Goal: Information Seeking & Learning: Learn about a topic

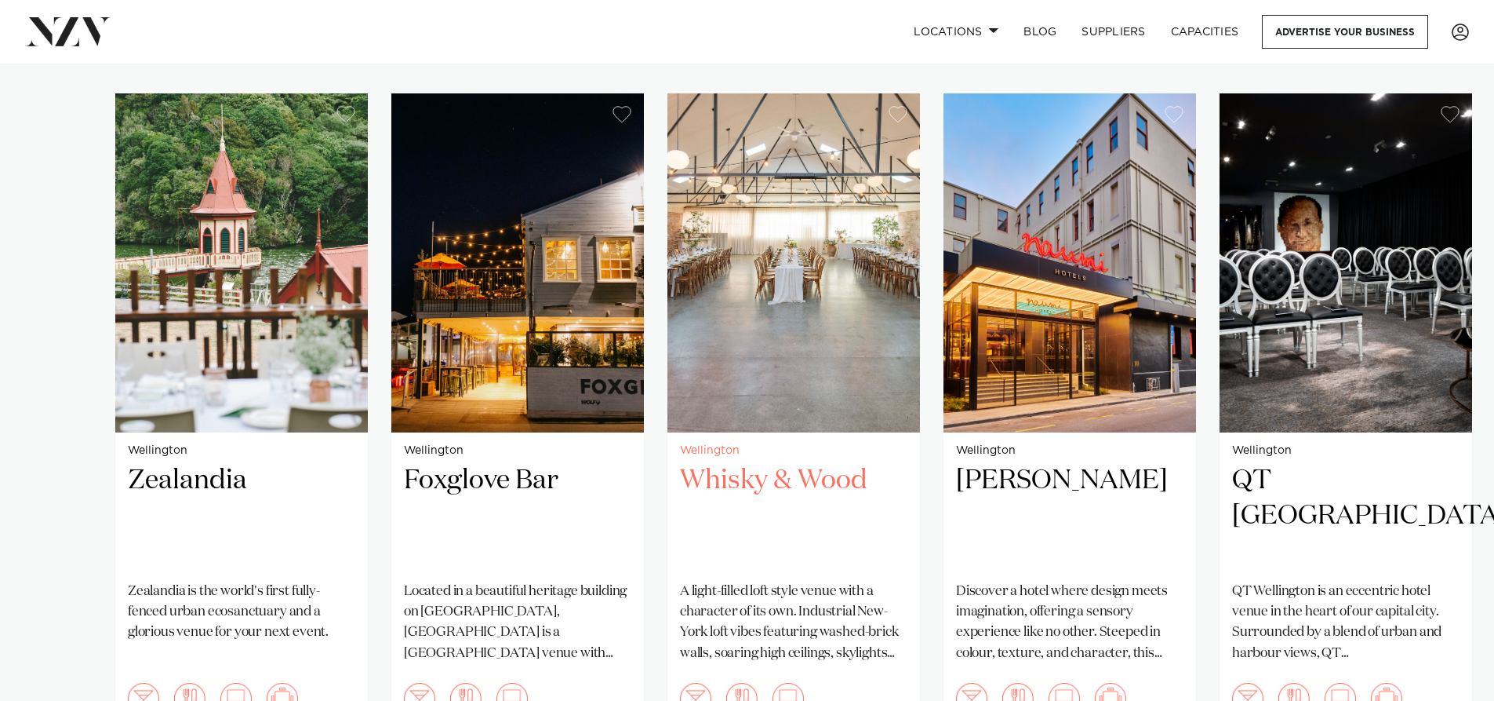
scroll to position [1177, 0]
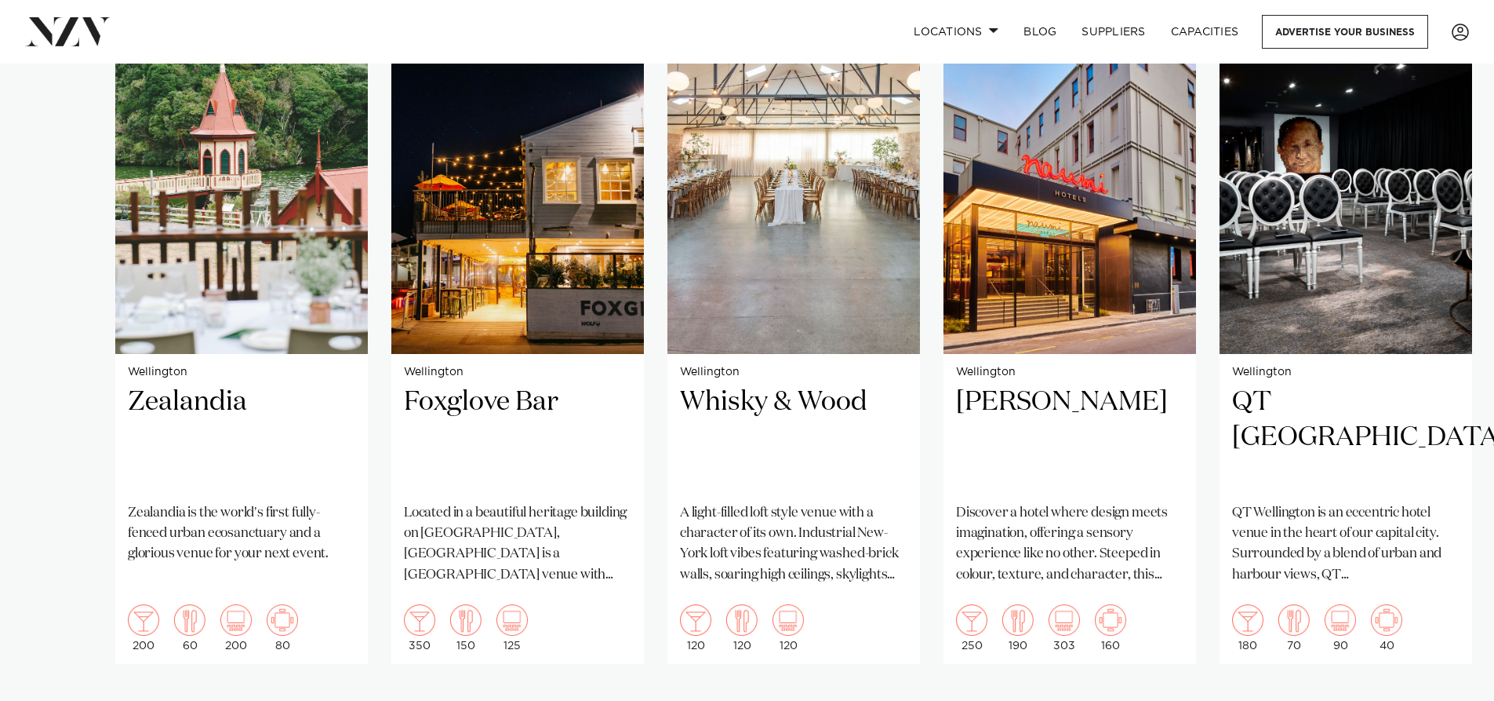
click at [1441, 700] on div "Next slide" at bounding box center [1448, 713] width 16 height 25
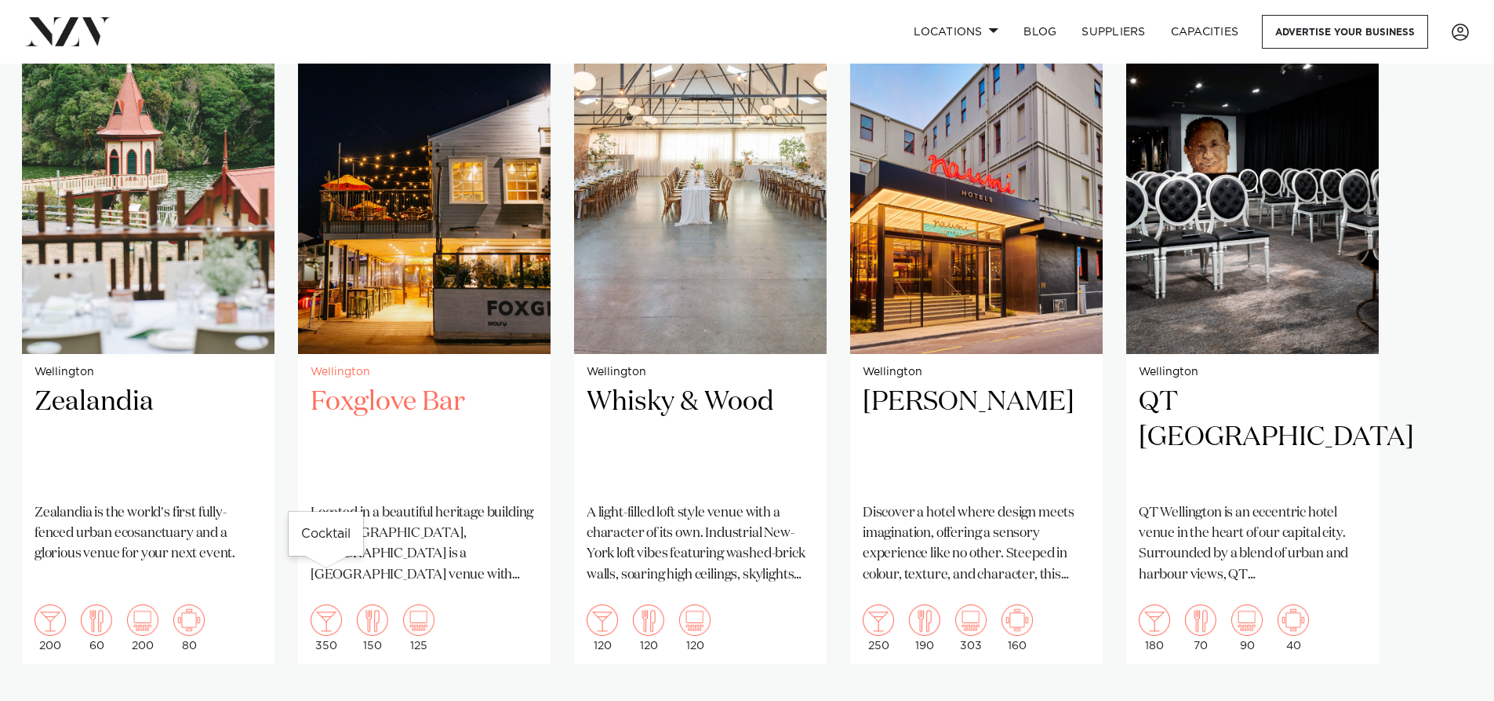
click at [330, 604] on img "2 / 5" at bounding box center [326, 619] width 31 height 31
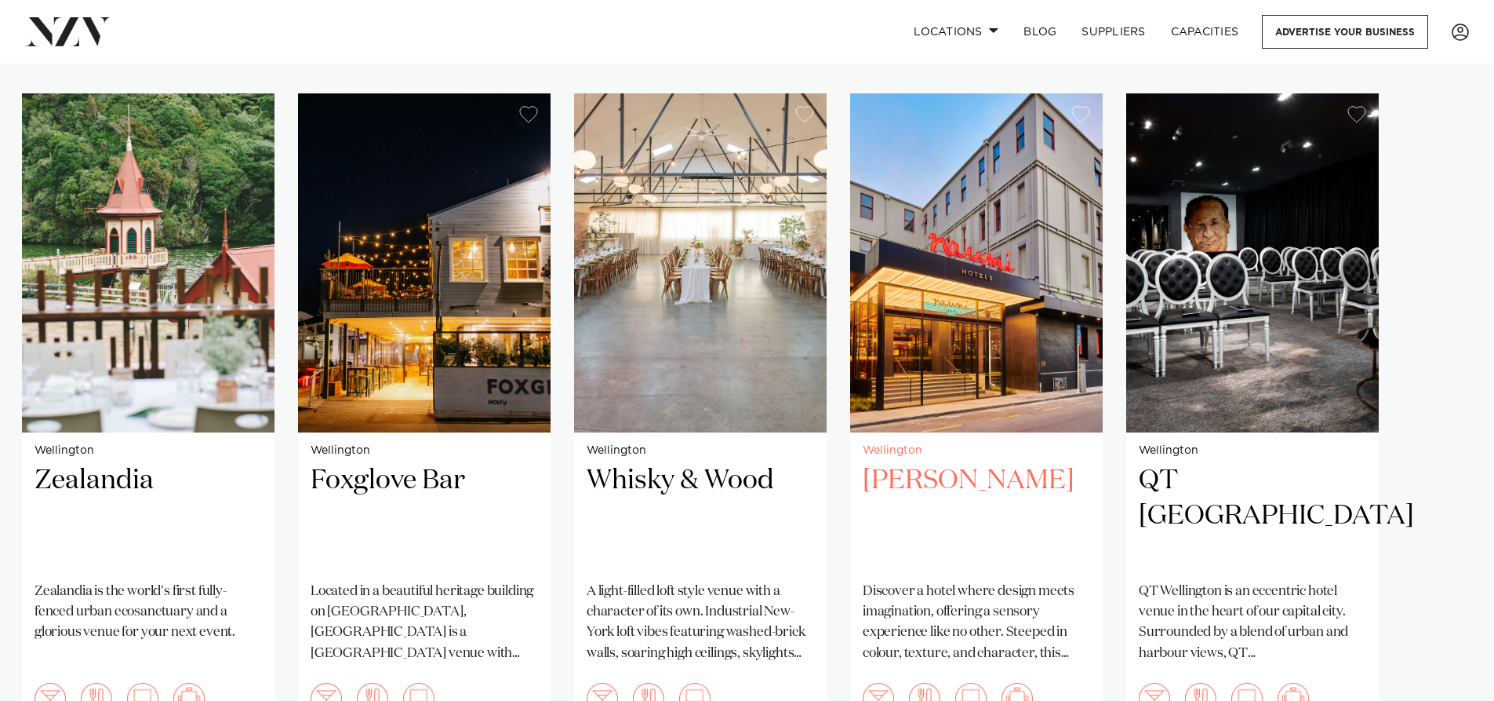
scroll to position [1255, 0]
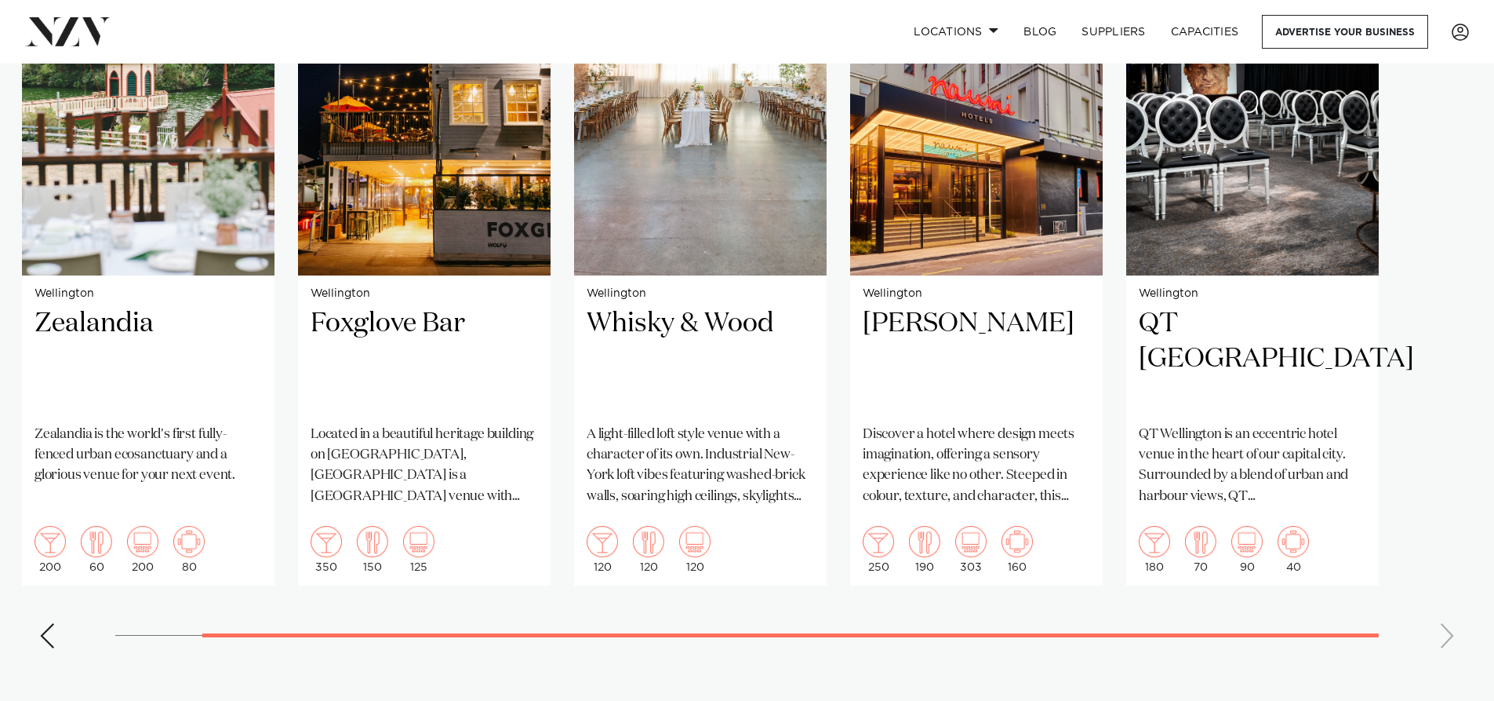
click at [38, 588] on swiper-container "Wellington Zealandia [GEOGRAPHIC_DATA] is the world's first fully-fenced urban …" at bounding box center [747, 298] width 1494 height 724
click at [44, 623] on div "Previous slide" at bounding box center [47, 635] width 16 height 25
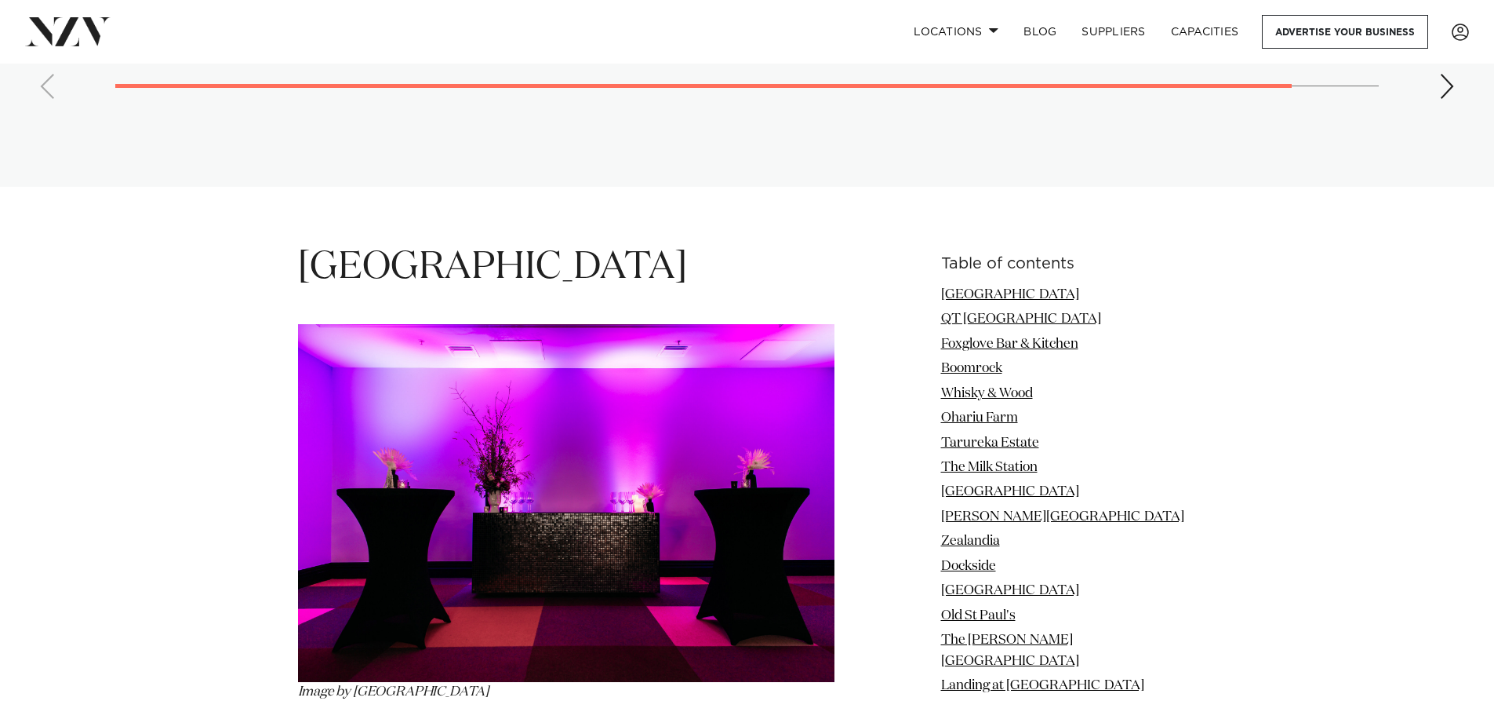
scroll to position [1883, 0]
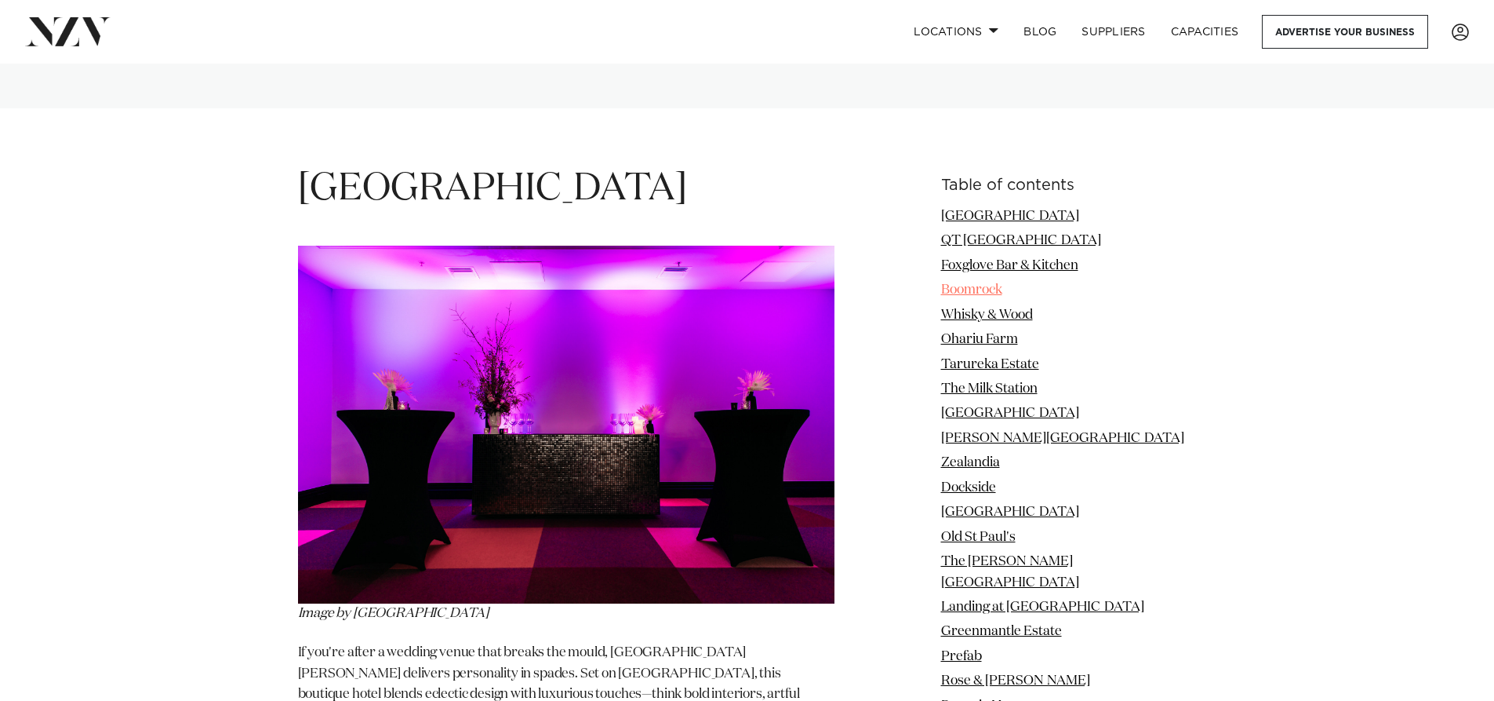
click at [996, 283] on link "Boomrock" at bounding box center [971, 289] width 61 height 13
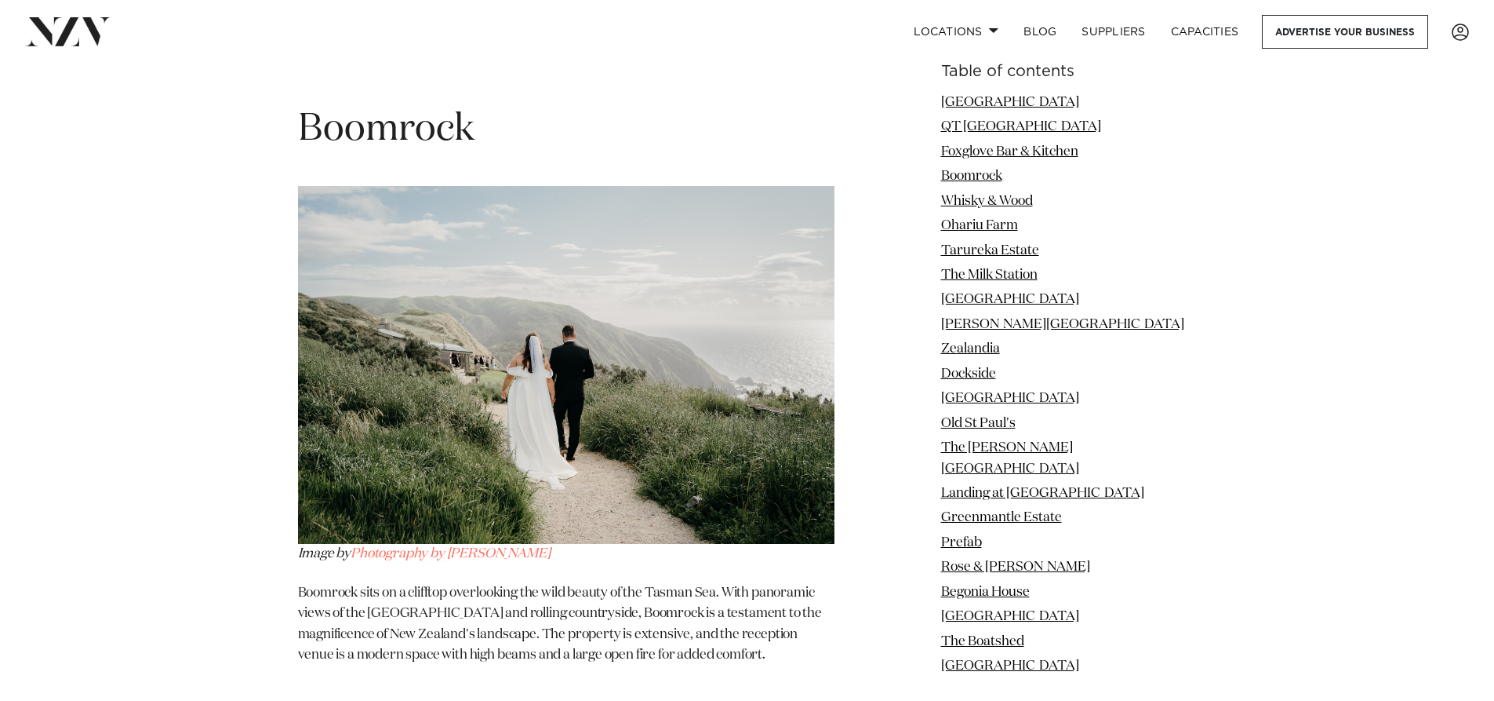
scroll to position [3904, 0]
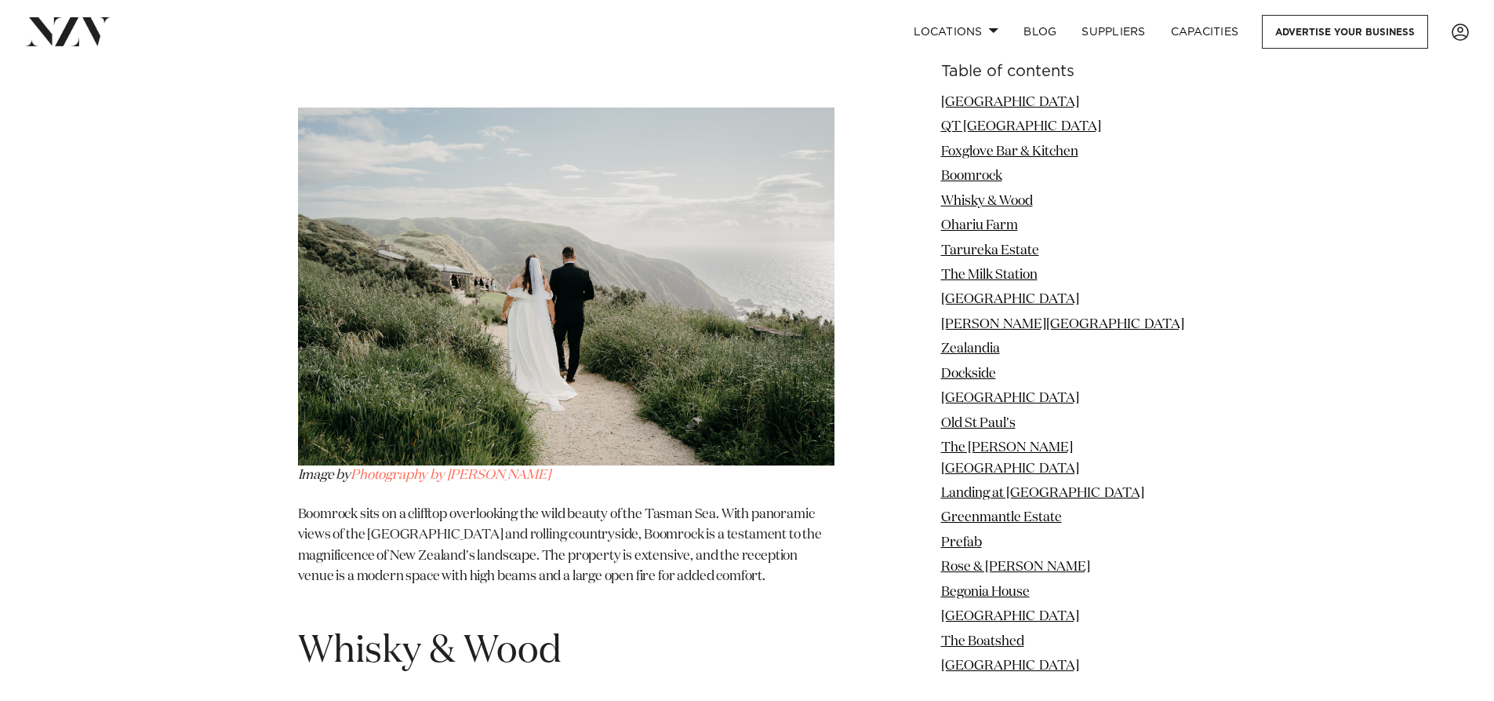
scroll to position [1883, 0]
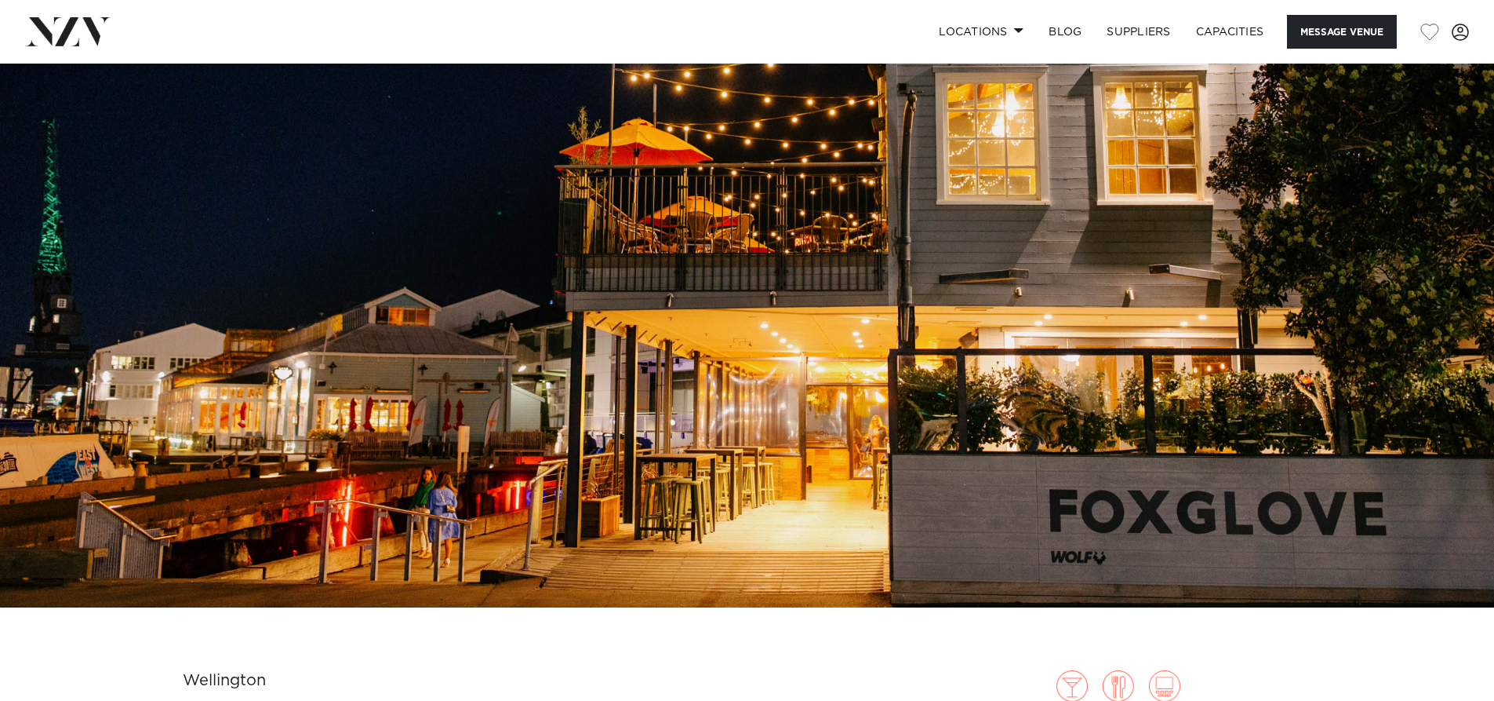
scroll to position [314, 0]
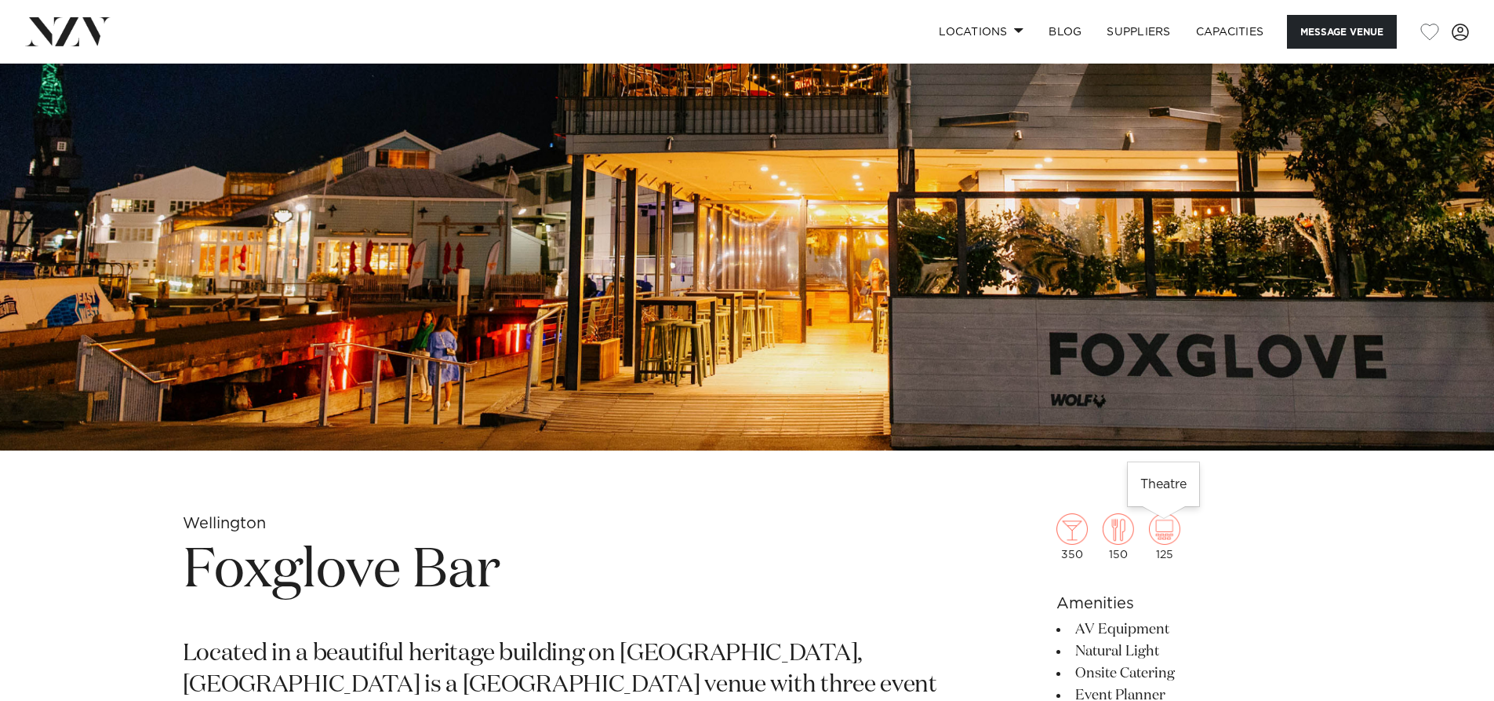
click at [1167, 538] on img at bounding box center [1164, 528] width 31 height 31
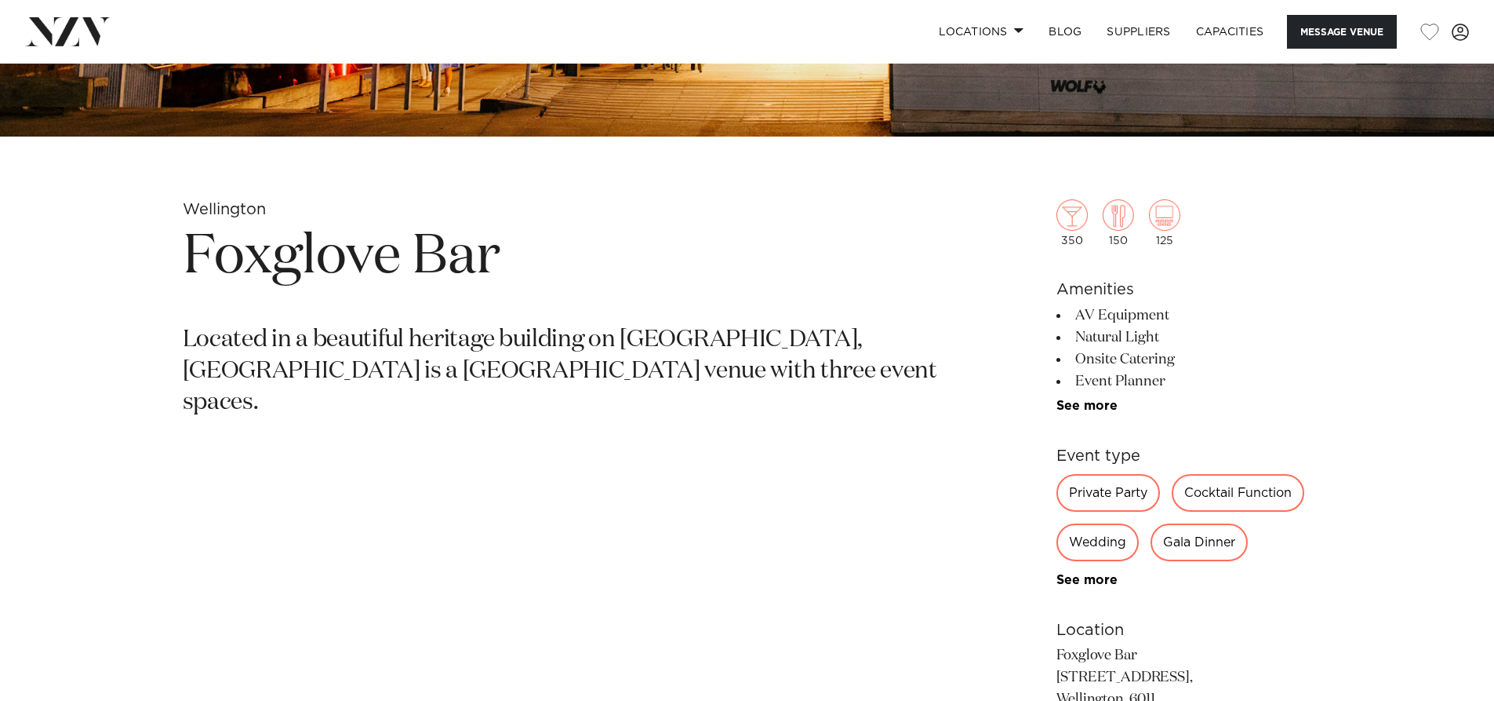
scroll to position [157, 0]
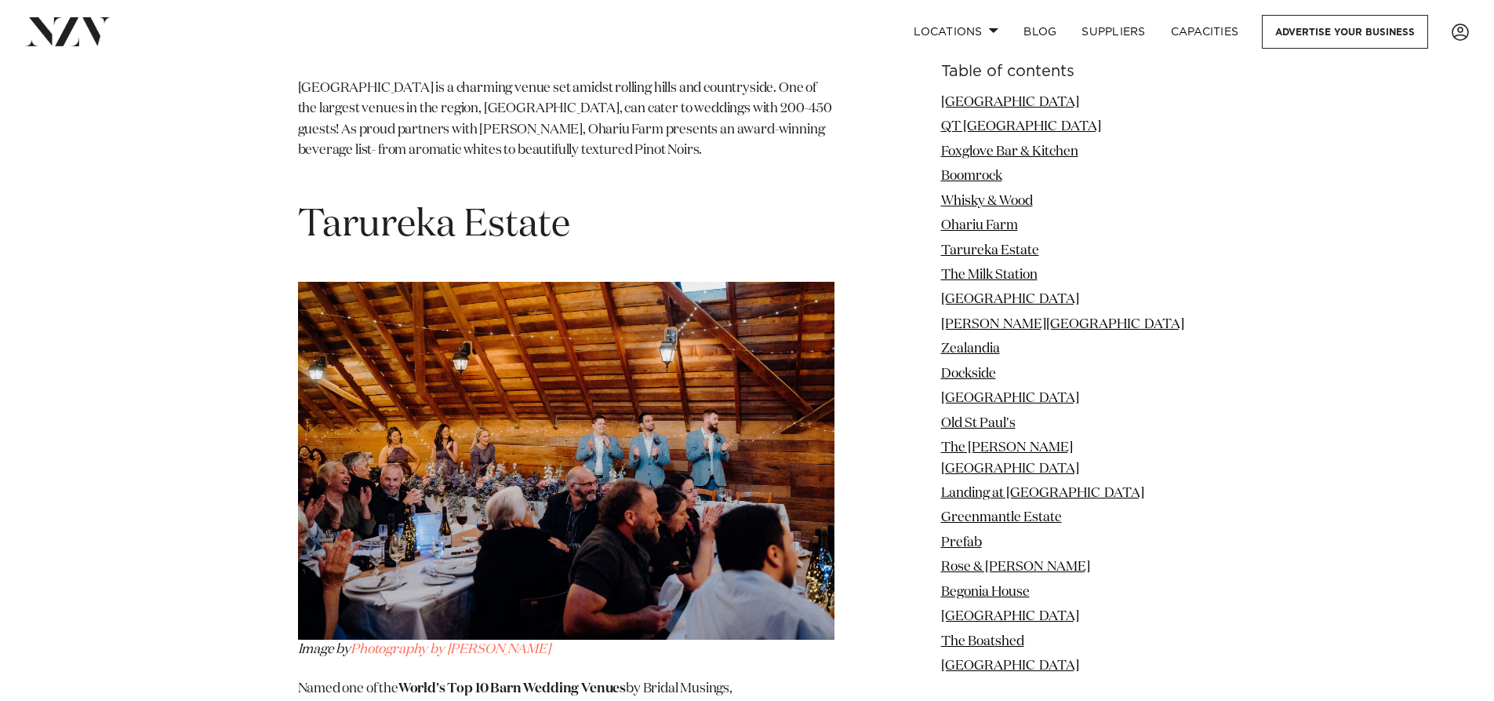
scroll to position [5727, 0]
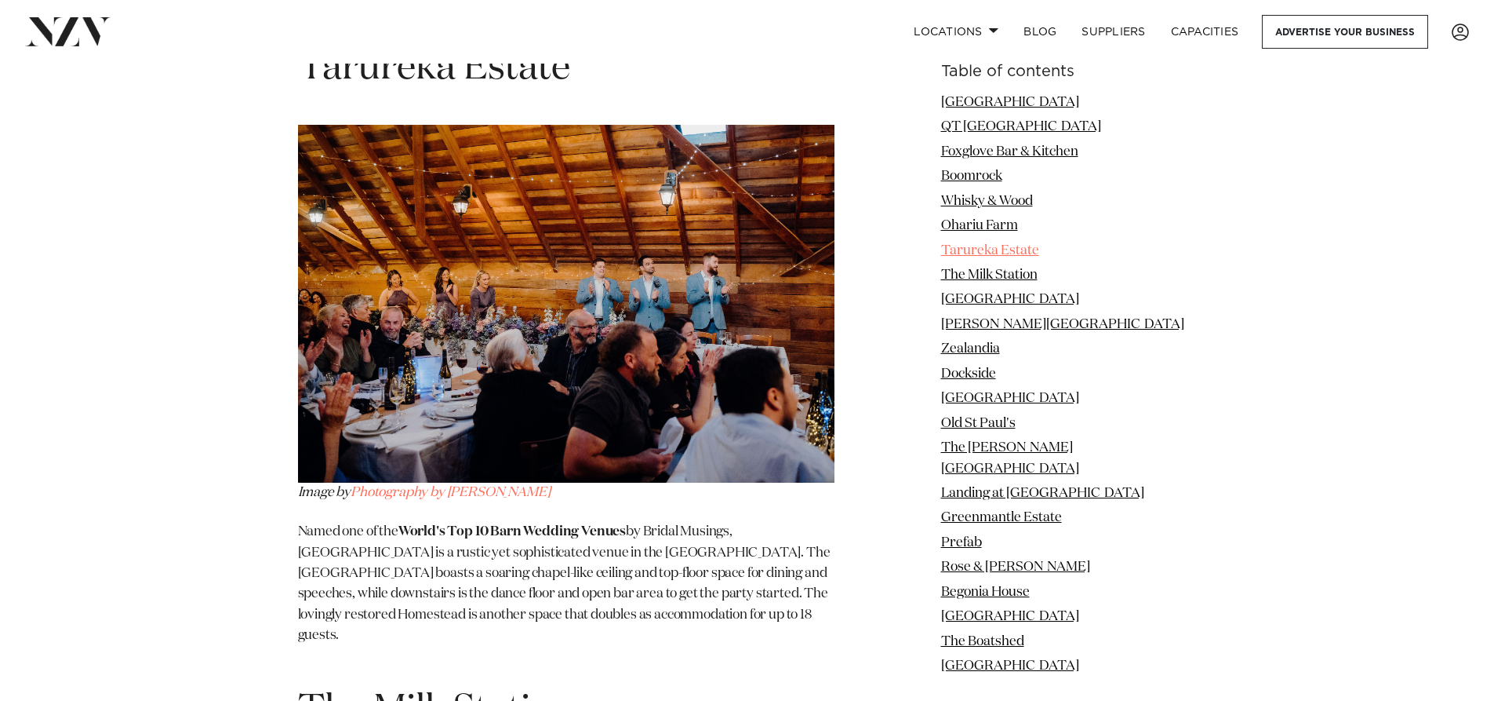
click at [1024, 250] on link "Tarureka Estate" at bounding box center [990, 250] width 98 height 13
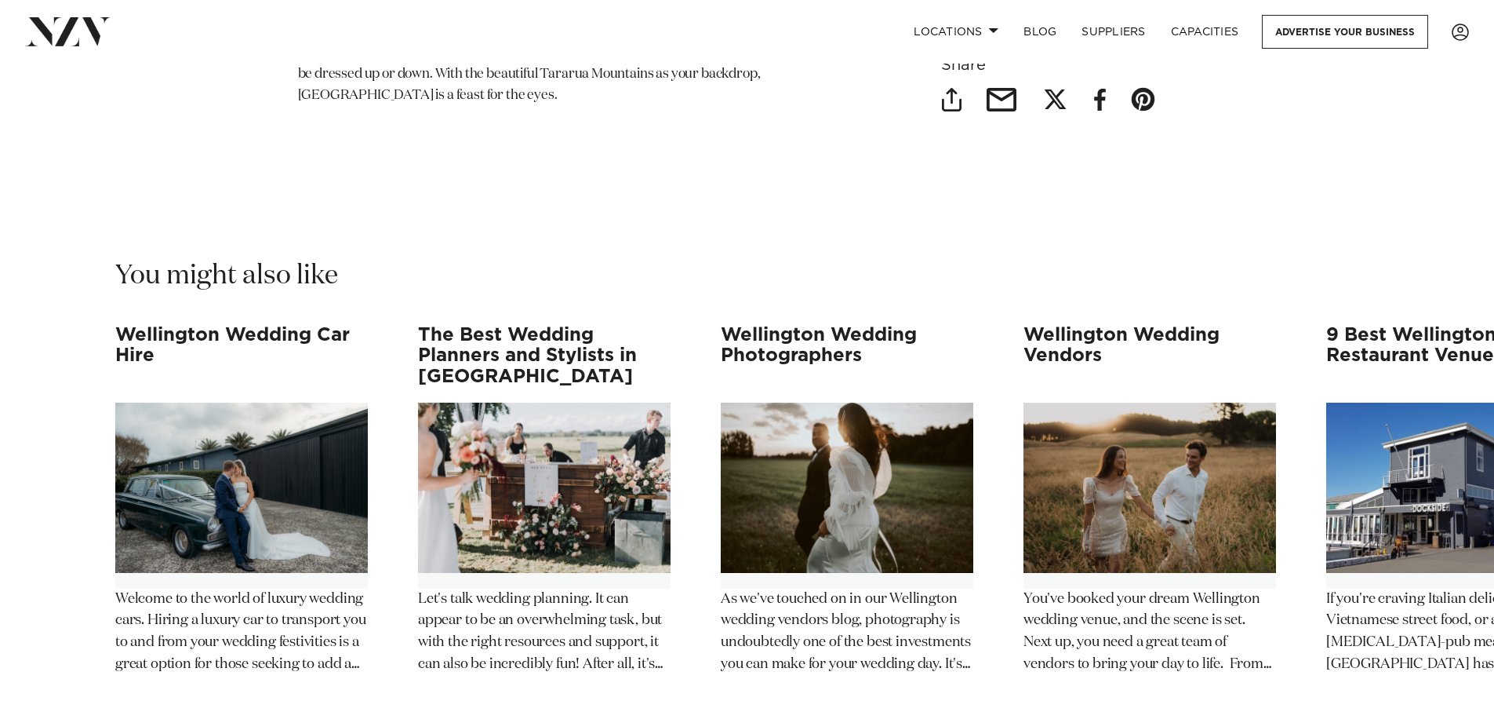
scroll to position [15943, 0]
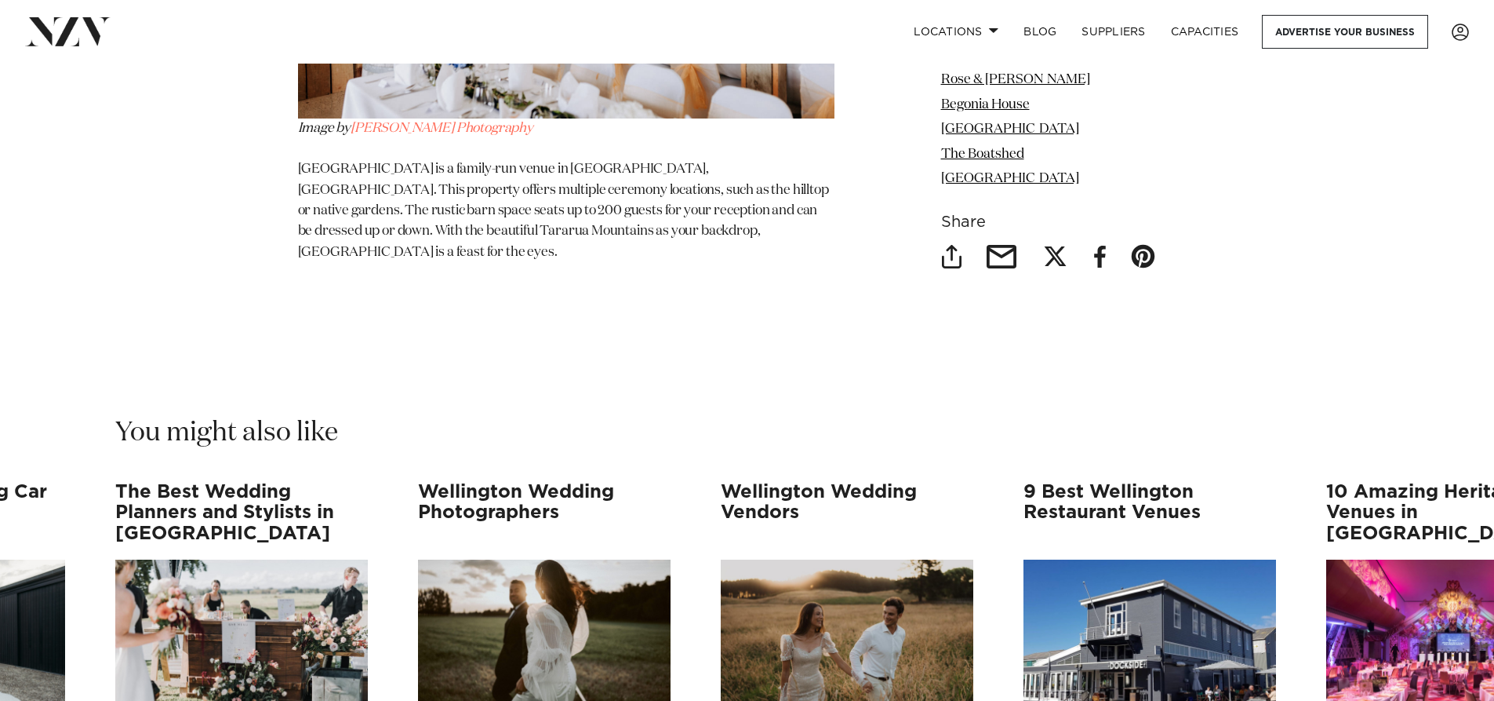
click at [1439, 597] on swiper-container "Wellington Wedding Car Hire Welcome to the world of luxury wedding cars. Hiring…" at bounding box center [747, 704] width 1494 height 445
